Goal: Information Seeking & Learning: Learn about a topic

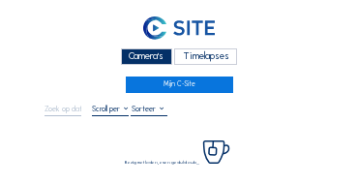
click at [155, 61] on div "Camera's" at bounding box center [146, 56] width 51 height 16
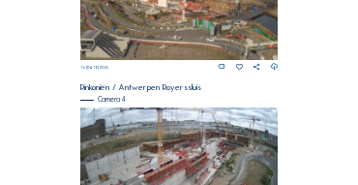
scroll to position [701, 0]
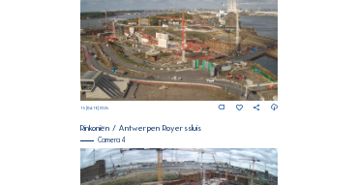
click at [148, 47] on img at bounding box center [179, 44] width 198 height 111
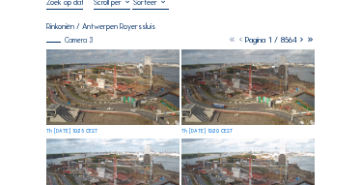
scroll to position [116, 0]
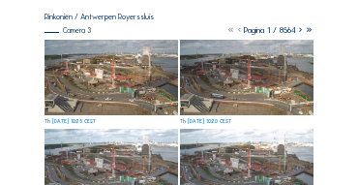
click at [97, 74] on img at bounding box center [110, 77] width 133 height 75
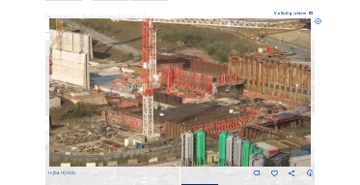
drag, startPoint x: 163, startPoint y: 87, endPoint x: 65, endPoint y: 71, distance: 99.9
click at [65, 71] on img at bounding box center [180, 92] width 263 height 148
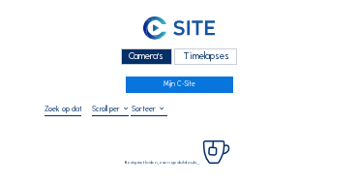
click at [152, 55] on div "Camera's" at bounding box center [146, 56] width 51 height 16
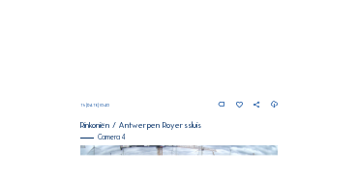
scroll to position [662, 0]
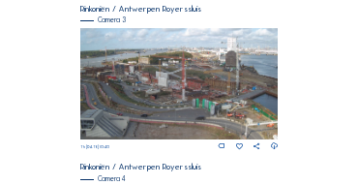
click at [171, 87] on img at bounding box center [179, 83] width 198 height 111
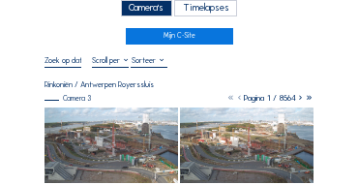
scroll to position [97, 0]
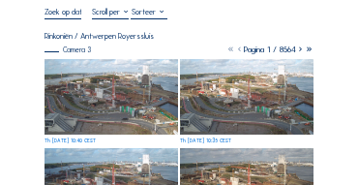
click at [108, 87] on img at bounding box center [110, 96] width 133 height 75
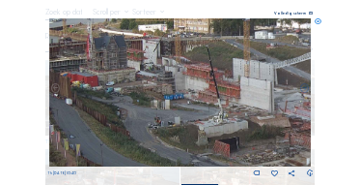
drag, startPoint x: 157, startPoint y: 89, endPoint x: 191, endPoint y: 98, distance: 35.9
click at [191, 98] on img at bounding box center [180, 92] width 263 height 148
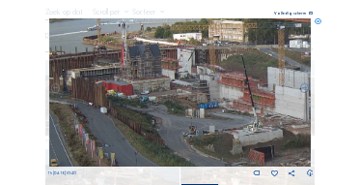
drag, startPoint x: 139, startPoint y: 93, endPoint x: 171, endPoint y: 111, distance: 36.8
click at [171, 111] on img at bounding box center [180, 92] width 263 height 148
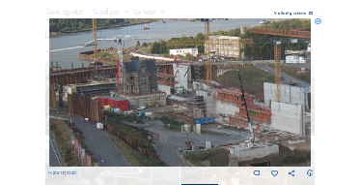
click at [171, 90] on img at bounding box center [180, 92] width 263 height 148
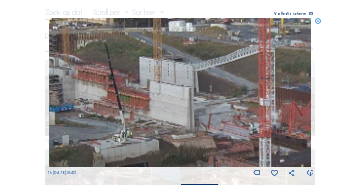
drag, startPoint x: 155, startPoint y: 87, endPoint x: 46, endPoint y: 68, distance: 109.9
click at [47, 68] on div "Th 04 Sep 2025 10:40" at bounding box center [180, 97] width 267 height 159
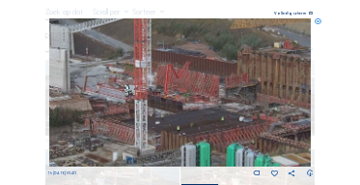
drag, startPoint x: 142, startPoint y: 95, endPoint x: 30, endPoint y: 62, distance: 116.8
click at [30, 62] on div "Scroll om door de tijd te reizen | Druk op de 'Alt'-knop + scroll om te Zoomen …" at bounding box center [180, 92] width 360 height 185
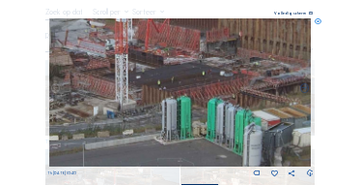
drag, startPoint x: 143, startPoint y: 108, endPoint x: 127, endPoint y: 70, distance: 42.0
click at [127, 70] on img at bounding box center [180, 92] width 263 height 148
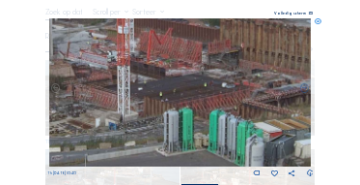
drag, startPoint x: 144, startPoint y: 96, endPoint x: 248, endPoint y: 113, distance: 105.8
click at [258, 114] on img at bounding box center [180, 92] width 263 height 148
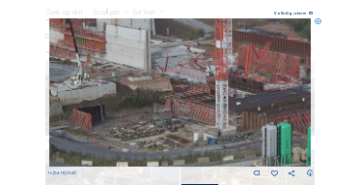
drag, startPoint x: 188, startPoint y: 100, endPoint x: 238, endPoint y: 106, distance: 49.7
click at [239, 106] on img at bounding box center [180, 92] width 263 height 148
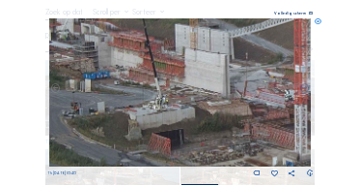
drag, startPoint x: 120, startPoint y: 97, endPoint x: 168, endPoint y: 118, distance: 52.8
click at [177, 121] on img at bounding box center [180, 92] width 263 height 148
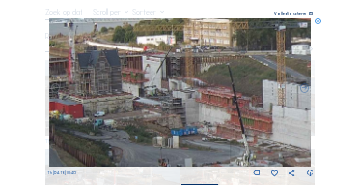
drag, startPoint x: 144, startPoint y: 116, endPoint x: 175, endPoint y: 129, distance: 33.4
click at [175, 129] on img at bounding box center [180, 92] width 263 height 148
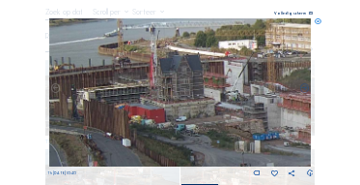
click at [184, 96] on img at bounding box center [180, 92] width 263 height 148
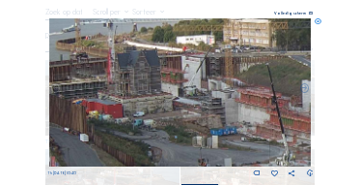
drag, startPoint x: 253, startPoint y: 117, endPoint x: 207, endPoint y: 113, distance: 46.5
click at [207, 113] on img at bounding box center [180, 92] width 263 height 148
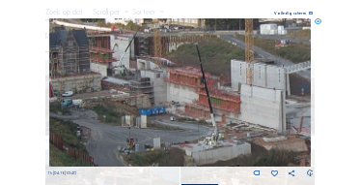
drag, startPoint x: 233, startPoint y: 126, endPoint x: 161, endPoint y: 105, distance: 74.3
click at [161, 105] on img at bounding box center [180, 92] width 263 height 148
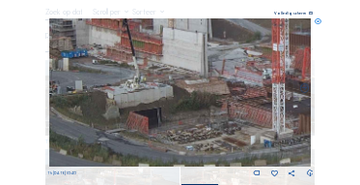
drag, startPoint x: 113, startPoint y: 57, endPoint x: 121, endPoint y: 75, distance: 19.9
click at [113, 56] on img at bounding box center [180, 92] width 263 height 148
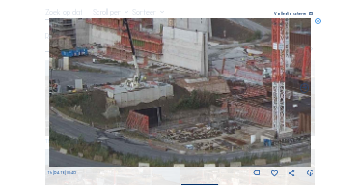
drag, startPoint x: 142, startPoint y: 100, endPoint x: 119, endPoint y: 95, distance: 23.9
click at [119, 95] on img at bounding box center [180, 92] width 263 height 148
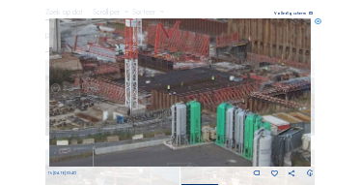
drag, startPoint x: 188, startPoint y: 105, endPoint x: 100, endPoint y: 93, distance: 88.8
click at [100, 93] on img at bounding box center [180, 92] width 263 height 148
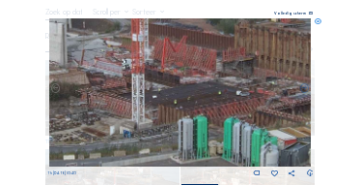
drag, startPoint x: 89, startPoint y: 88, endPoint x: 97, endPoint y: 106, distance: 19.9
click at [97, 106] on img at bounding box center [180, 92] width 263 height 148
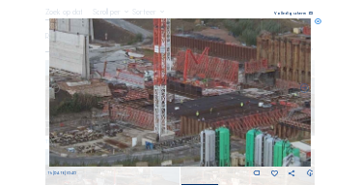
drag, startPoint x: 110, startPoint y: 99, endPoint x: 125, endPoint y: 103, distance: 15.3
click at [125, 103] on img at bounding box center [180, 92] width 263 height 148
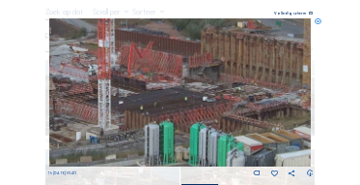
drag, startPoint x: 193, startPoint y: 117, endPoint x: 133, endPoint y: 107, distance: 60.7
click at [133, 107] on img at bounding box center [180, 92] width 263 height 148
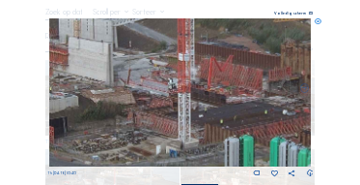
drag, startPoint x: 90, startPoint y: 98, endPoint x: 154, endPoint y: 111, distance: 65.2
click at [154, 111] on img at bounding box center [180, 92] width 263 height 148
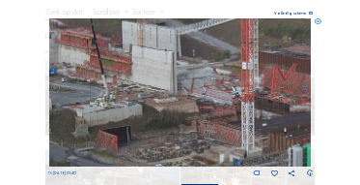
drag, startPoint x: 133, startPoint y: 103, endPoint x: 200, endPoint y: 113, distance: 67.4
click at [199, 113] on img at bounding box center [180, 92] width 263 height 148
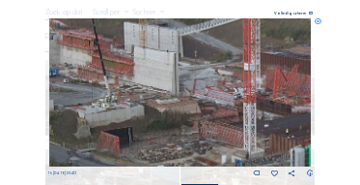
drag, startPoint x: 124, startPoint y: 101, endPoint x: 172, endPoint y: 109, distance: 48.9
click at [172, 109] on img at bounding box center [180, 92] width 263 height 148
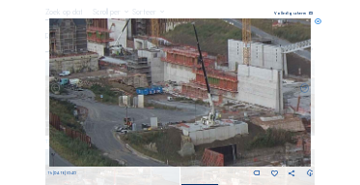
click at [177, 110] on img at bounding box center [180, 92] width 263 height 148
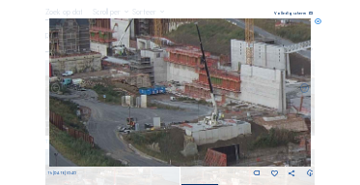
drag, startPoint x: 122, startPoint y: 102, endPoint x: 161, endPoint y: 110, distance: 40.4
click at [161, 110] on img at bounding box center [180, 92] width 263 height 148
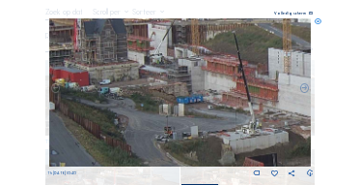
drag, startPoint x: 171, startPoint y: 92, endPoint x: 158, endPoint y: 107, distance: 19.9
click at [158, 107] on img at bounding box center [180, 92] width 263 height 148
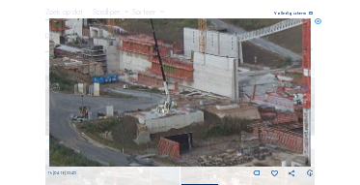
drag, startPoint x: 199, startPoint y: 115, endPoint x: 98, endPoint y: 72, distance: 110.0
click at [98, 72] on img at bounding box center [180, 92] width 263 height 148
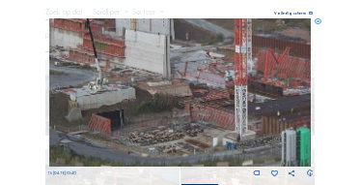
drag, startPoint x: 200, startPoint y: 119, endPoint x: 165, endPoint y: 109, distance: 36.1
click at [165, 109] on img at bounding box center [180, 92] width 263 height 148
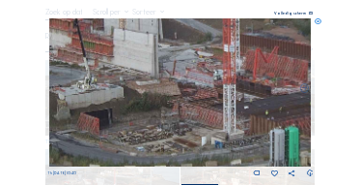
drag, startPoint x: 210, startPoint y: 80, endPoint x: 165, endPoint y: 82, distance: 44.5
click at [165, 82] on img at bounding box center [180, 92] width 263 height 148
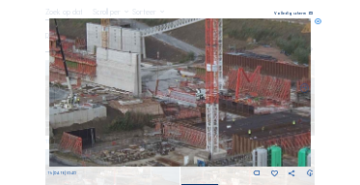
drag, startPoint x: 187, startPoint y: 105, endPoint x: 208, endPoint y: 122, distance: 26.1
click at [209, 122] on img at bounding box center [180, 92] width 263 height 148
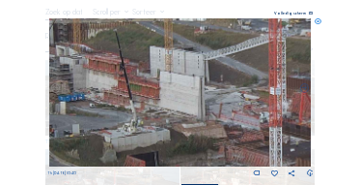
click at [214, 124] on img at bounding box center [180, 92] width 263 height 148
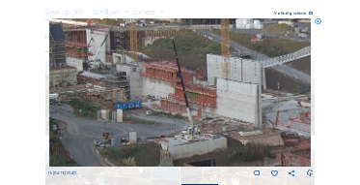
drag, startPoint x: 152, startPoint y: 111, endPoint x: 194, endPoint y: 118, distance: 43.1
click at [194, 118] on img at bounding box center [180, 92] width 263 height 148
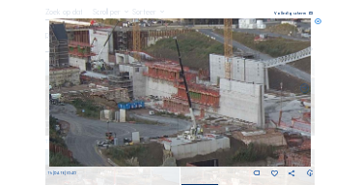
drag, startPoint x: 143, startPoint y: 111, endPoint x: 173, endPoint y: 121, distance: 31.5
click at [186, 123] on img at bounding box center [180, 92] width 263 height 148
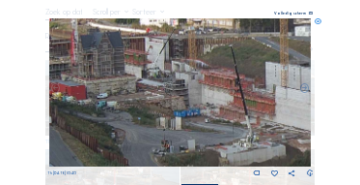
click at [166, 112] on img at bounding box center [180, 92] width 263 height 148
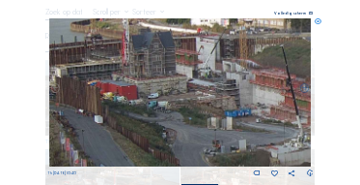
click at [215, 113] on img at bounding box center [180, 92] width 263 height 148
click at [316, 23] on icon at bounding box center [318, 21] width 7 height 7
